Goal: Task Accomplishment & Management: Complete application form

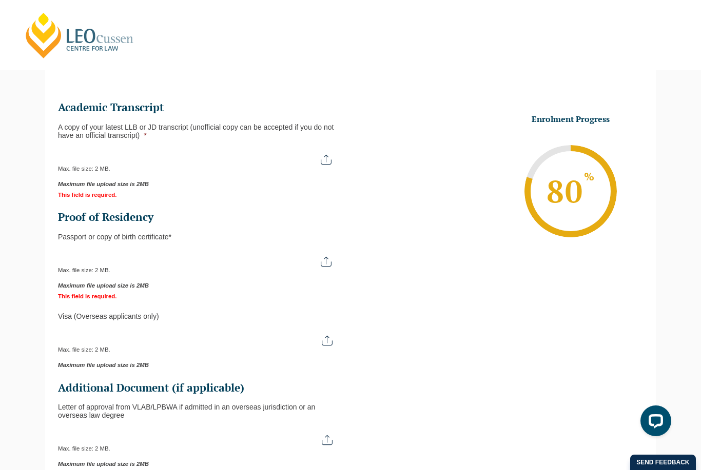
scroll to position [152, 0]
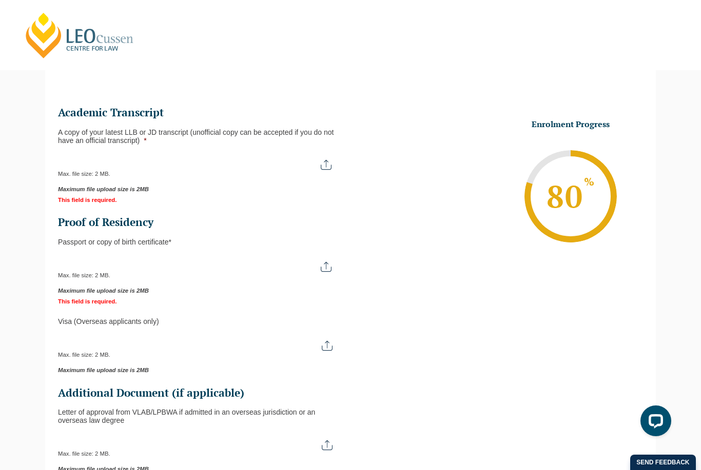
click at [326, 167] on input "A copy of your latest LLB or JD transcript (unofficial copy can be accepted if …" at bounding box center [199, 160] width 283 height 17
type input "C:\fakepath\IMG_3791.jpeg"
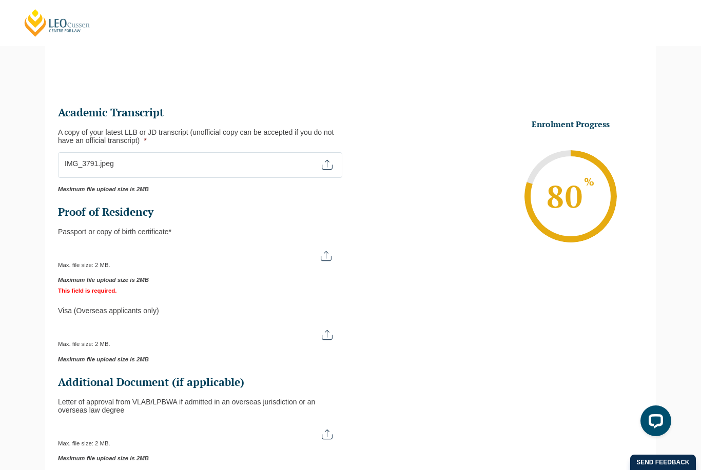
click at [322, 261] on input "Passport or Copy of Birth Certificate *" at bounding box center [199, 252] width 283 height 17
click at [325, 261] on input "Passport or Copy of Birth Certificate *" at bounding box center [199, 252] width 283 height 17
type input "C:\fakepath\IMG_3791.jpeg"
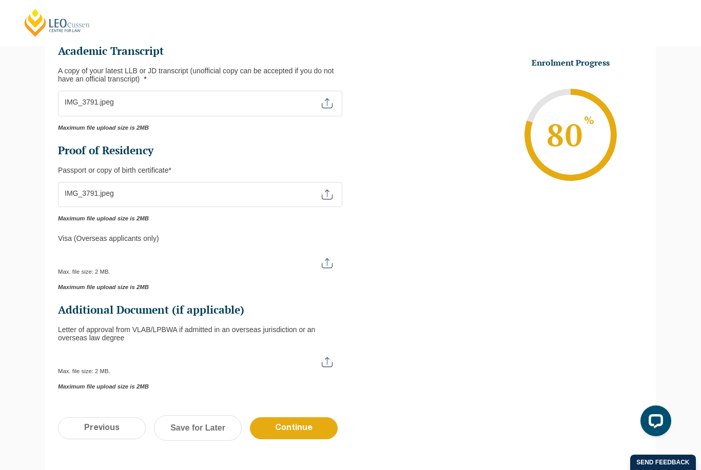
scroll to position [213, 0]
click at [309, 432] on input "Continue" at bounding box center [294, 429] width 88 height 22
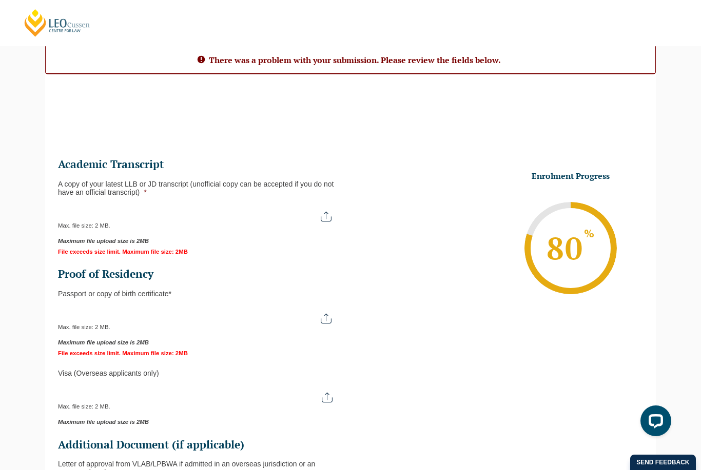
scroll to position [93, 0]
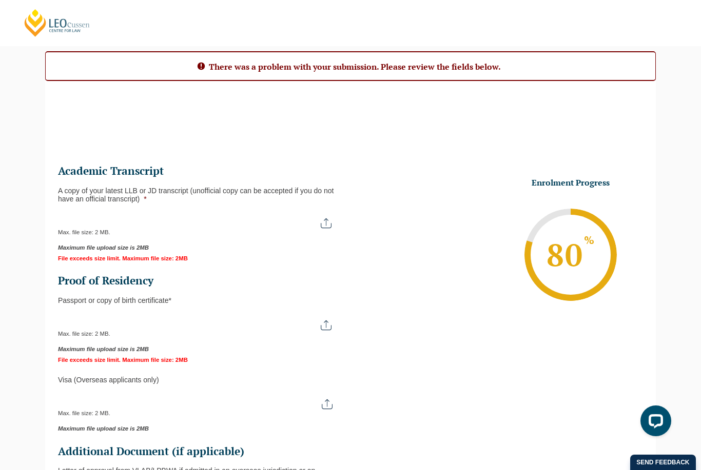
click at [327, 221] on input "A copy of your latest LLB or JD transcript (unofficial copy can be accepted if …" at bounding box center [199, 219] width 283 height 17
click at [323, 224] on input "A copy of your latest LLB or JD transcript (unofficial copy can be accepted if …" at bounding box center [199, 219] width 283 height 17
type input "C:\fakepath\IMG_0524.png"
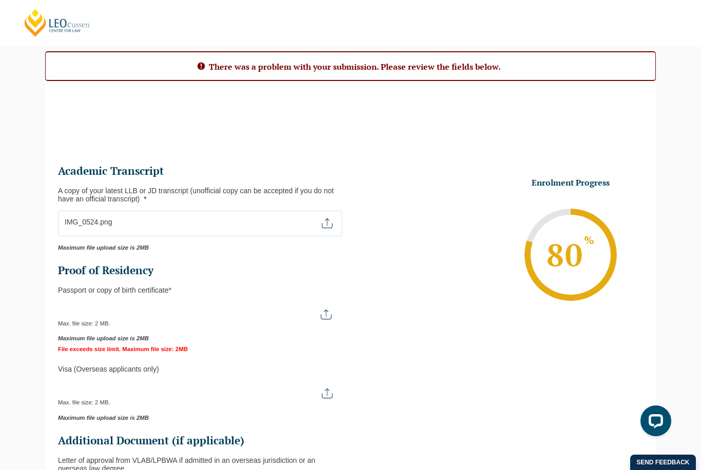
click at [329, 319] on input "Passport or Copy of Birth Certificate *" at bounding box center [199, 310] width 283 height 17
type input "C:\fakepath\IMG_0525.jpeg"
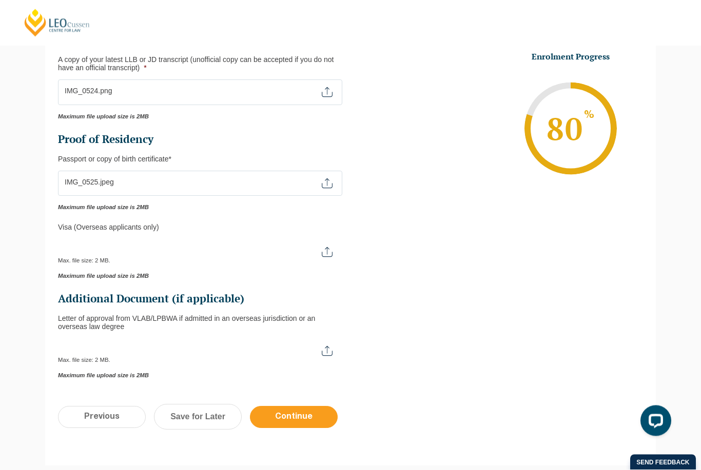
click at [303, 419] on input "Continue" at bounding box center [294, 418] width 88 height 22
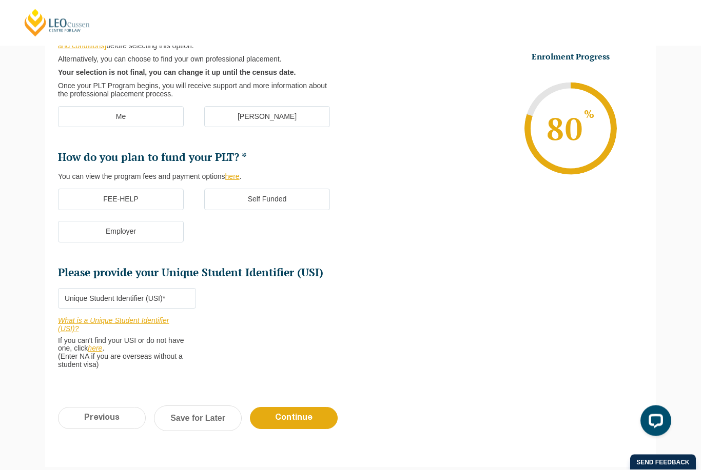
scroll to position [89, 0]
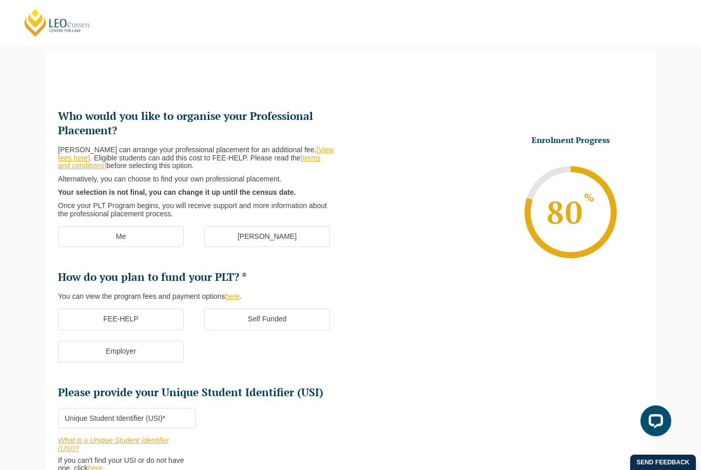
click at [245, 233] on label "[PERSON_NAME]" at bounding box center [267, 237] width 126 height 22
click at [0, 0] on input "[PERSON_NAME]" at bounding box center [0, 0] width 0 height 0
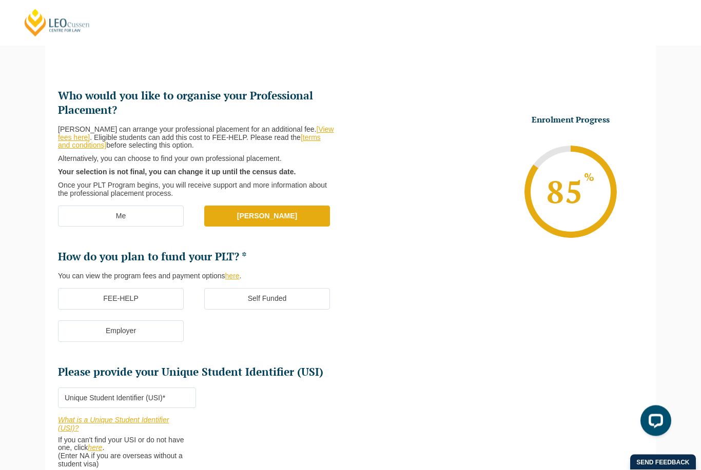
scroll to position [109, 0]
click at [87, 288] on label "FEE-HELP" at bounding box center [121, 299] width 126 height 22
click at [0, 0] on input "FEE-HELP" at bounding box center [0, 0] width 0 height 0
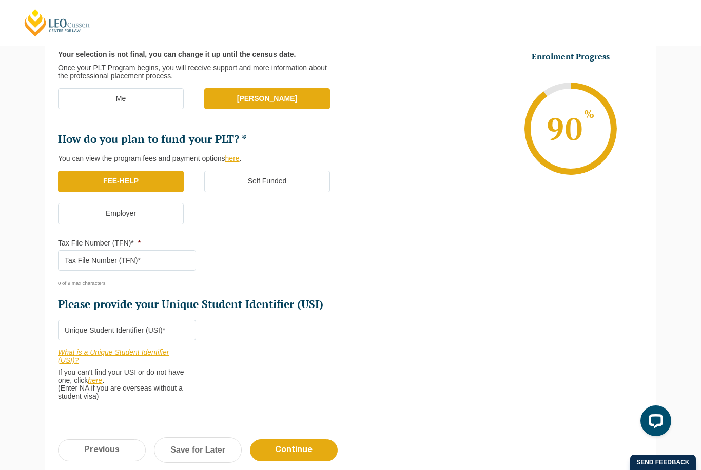
scroll to position [229, 0]
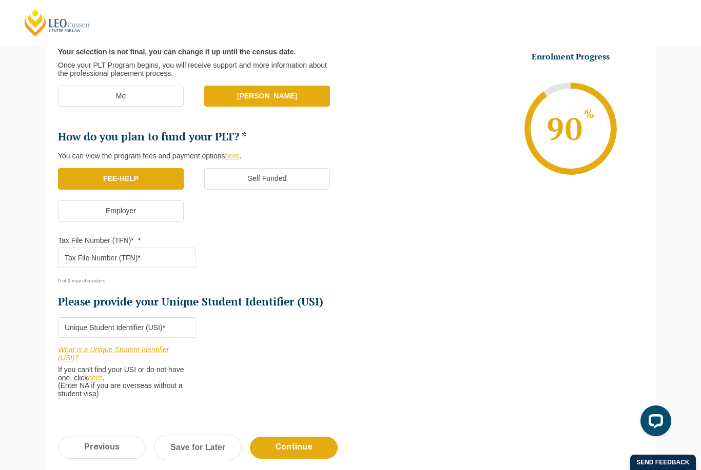
click at [80, 258] on input "Tax File Number (TFN)* *" at bounding box center [127, 258] width 138 height 21
click at [166, 257] on input "Tax File Number (TFN)* *" at bounding box center [127, 258] width 138 height 21
type input "393424225"
click at [162, 327] on input "Please provide your Unique Student Identifier (USI) *" at bounding box center [127, 328] width 138 height 21
click at [140, 325] on input "Please provide your Unique Student Identifier (USI) *" at bounding box center [127, 328] width 138 height 21
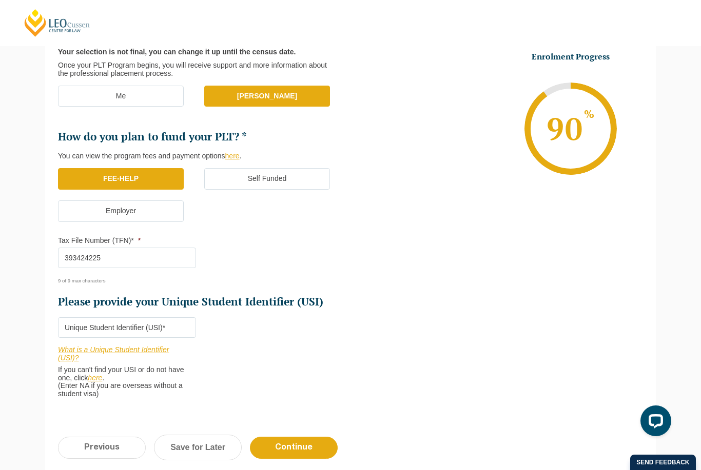
paste input "SJWQEG64MT"
type input "SJWQEG64MT"
click at [297, 437] on input "Continue" at bounding box center [294, 448] width 88 height 22
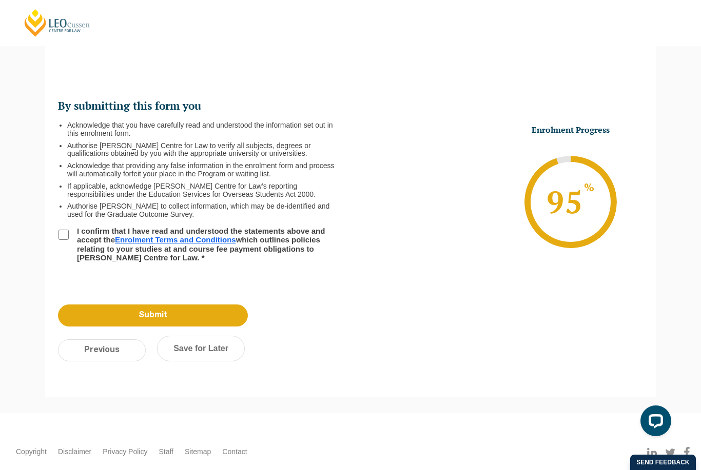
scroll to position [89, 0]
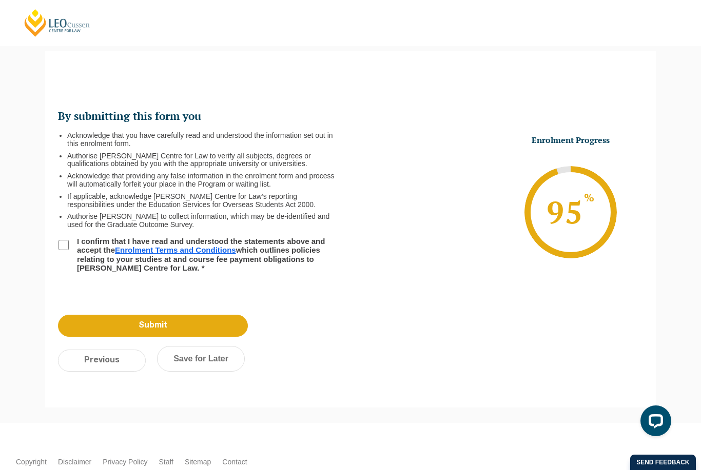
click at [63, 244] on input "I confirm that I have read and understood the statements above and accept the E…" at bounding box center [63, 245] width 10 height 10
checkbox input "true"
click at [223, 322] on input "Submit" at bounding box center [153, 326] width 190 height 22
